Goal: Find specific page/section: Find specific page/section

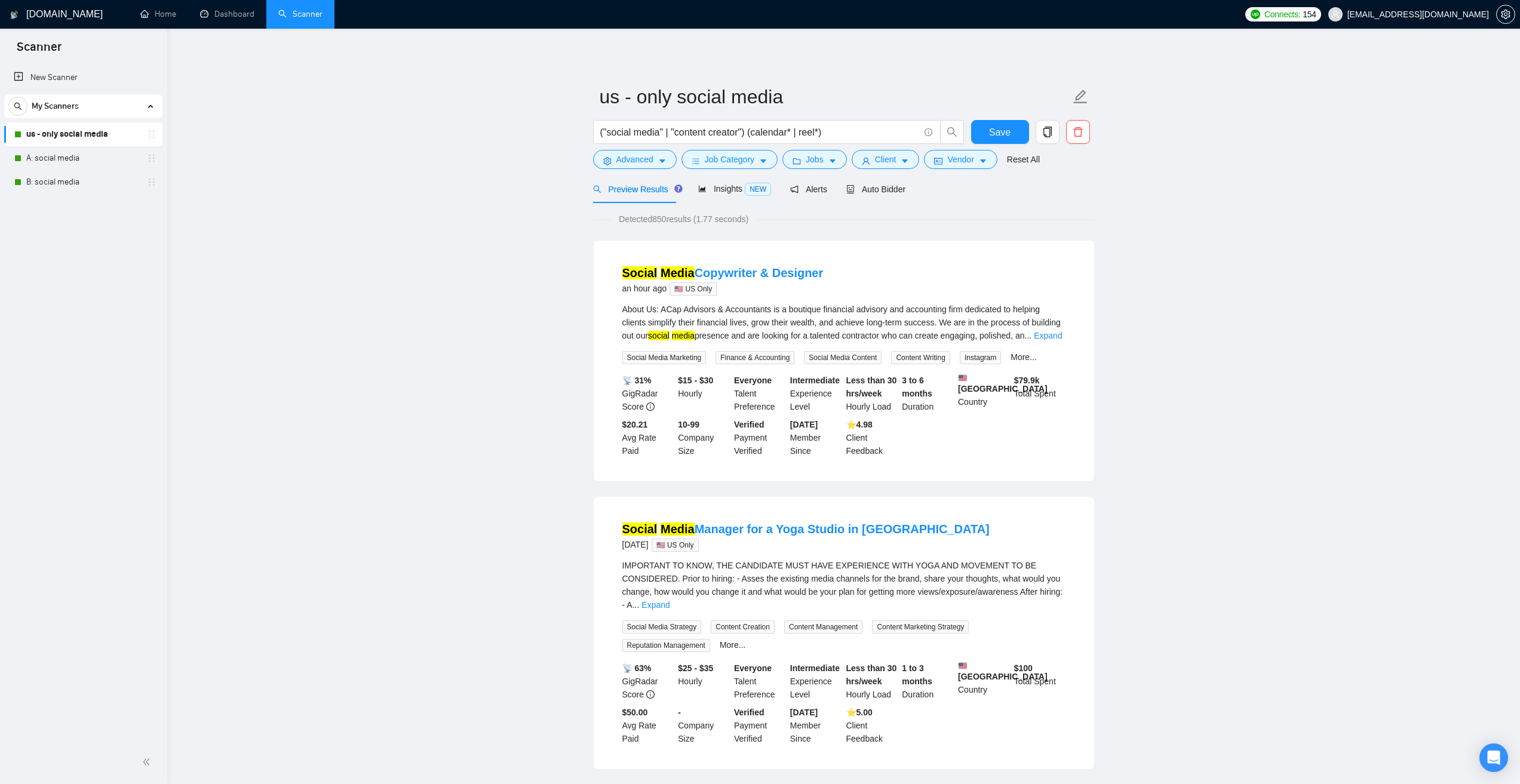
click at [109, 142] on link "us - only social media" at bounding box center [83, 134] width 113 height 24
click at [108, 151] on link "A: social media" at bounding box center [83, 158] width 113 height 24
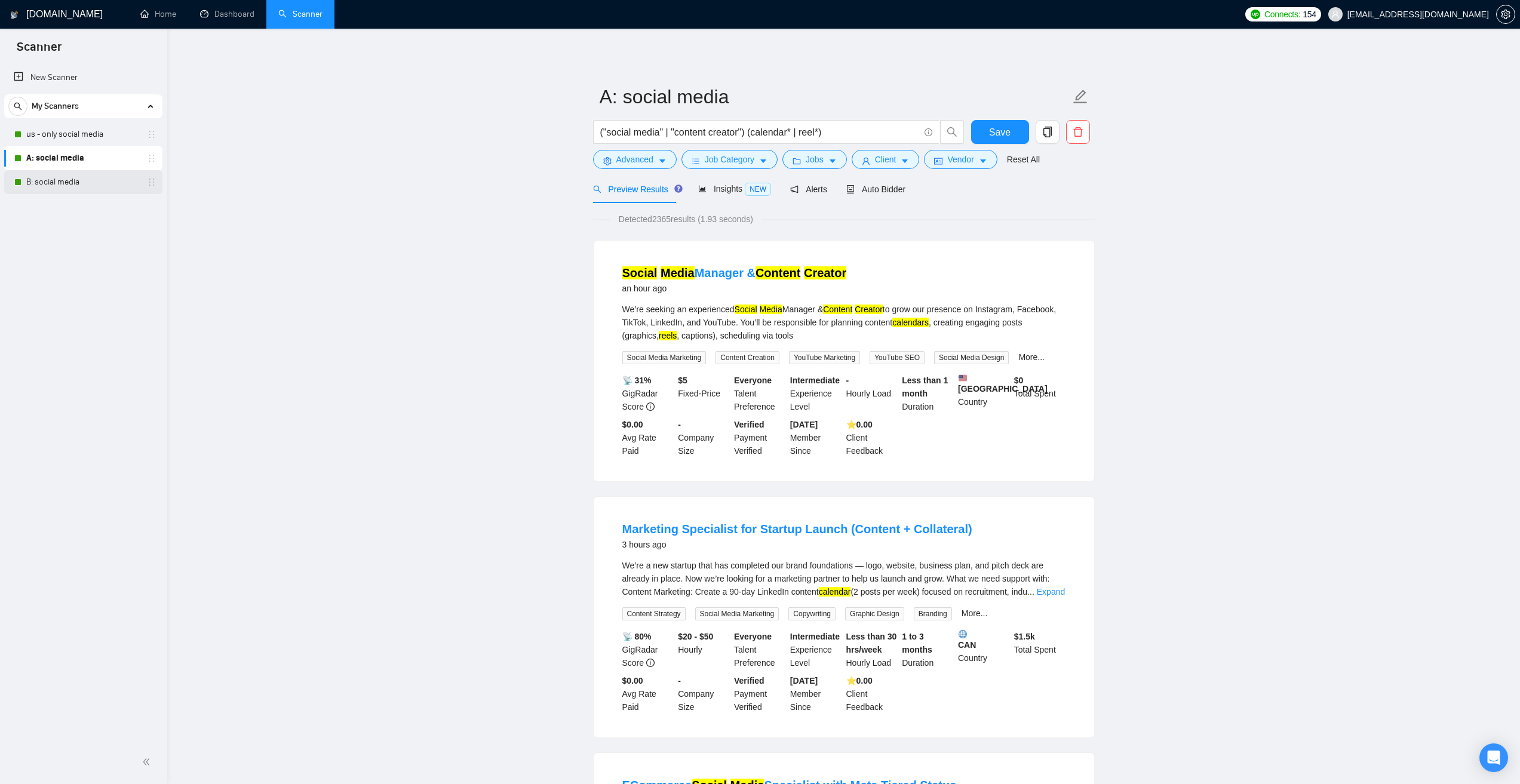
click at [64, 177] on link "B: social media" at bounding box center [83, 182] width 113 height 24
